Goal: Transaction & Acquisition: Purchase product/service

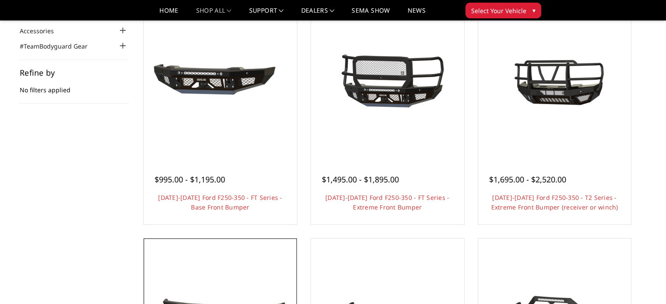
scroll to position [88, 0]
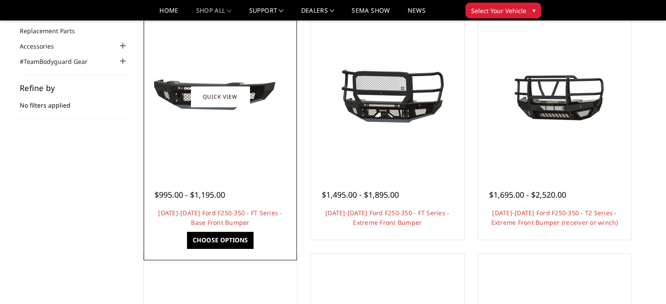
click at [230, 238] on link "Choose Options" at bounding box center [220, 240] width 66 height 17
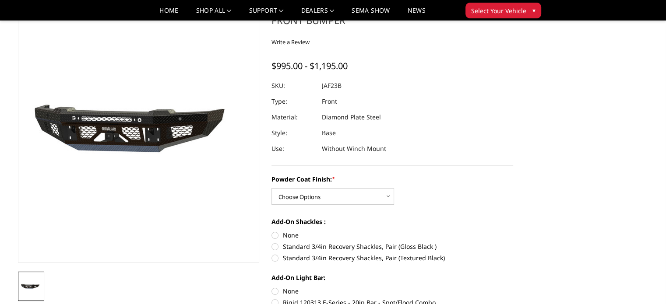
scroll to position [88, 0]
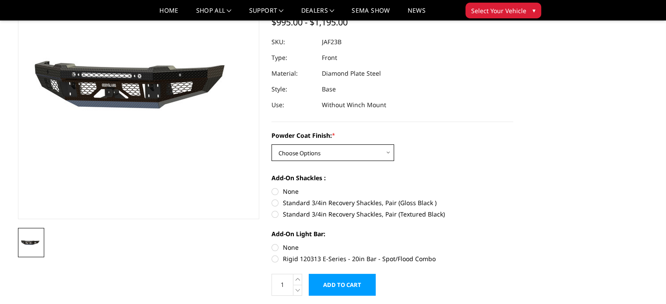
click at [388, 153] on select "Choose Options Bare Metal Gloss Black Powder Coat Textured Black Powder Coat" at bounding box center [332, 152] width 123 height 17
select select "3379"
click at [271, 144] on select "Choose Options Bare Metal Gloss Black Powder Coat Textured Black Powder Coat" at bounding box center [332, 152] width 123 height 17
click at [277, 203] on label "Standard 3/4in Recovery Shackles, Pair (Gloss Black )" at bounding box center [392, 202] width 242 height 9
click at [513, 187] on input "Standard 3/4in Recovery Shackles, Pair (Gloss Black )" at bounding box center [513, 187] width 0 height 0
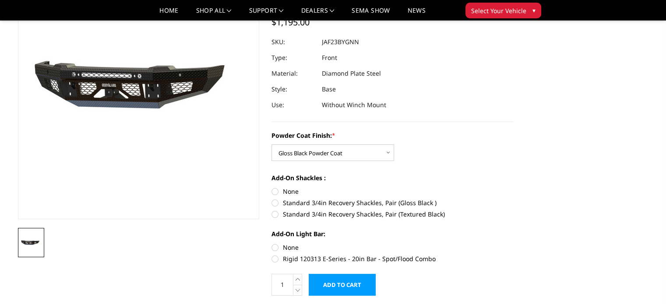
radio input "true"
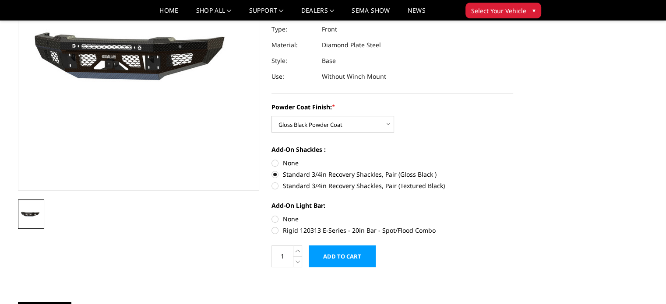
scroll to position [175, 0]
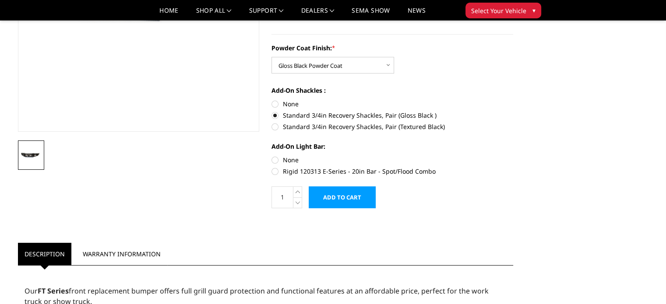
click at [273, 172] on label "Rigid 120313 E-Series - 20in Bar - Spot/Flood Combo" at bounding box center [392, 171] width 242 height 9
click at [513, 156] on input "Rigid 120313 E-Series - 20in Bar - Spot/Flood Combo" at bounding box center [513, 155] width 0 height 0
radio input "true"
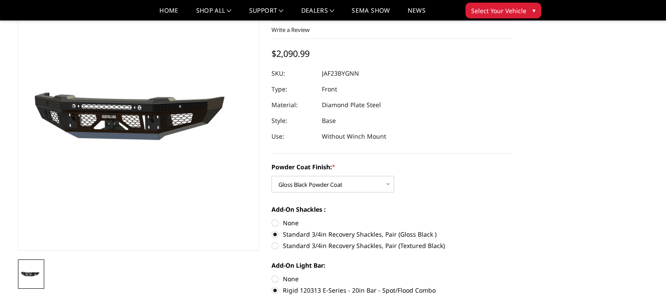
scroll to position [0, 0]
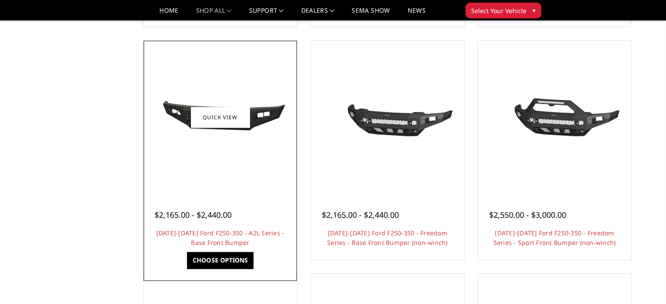
scroll to position [306, 0]
